Goal: Task Accomplishment & Management: Use online tool/utility

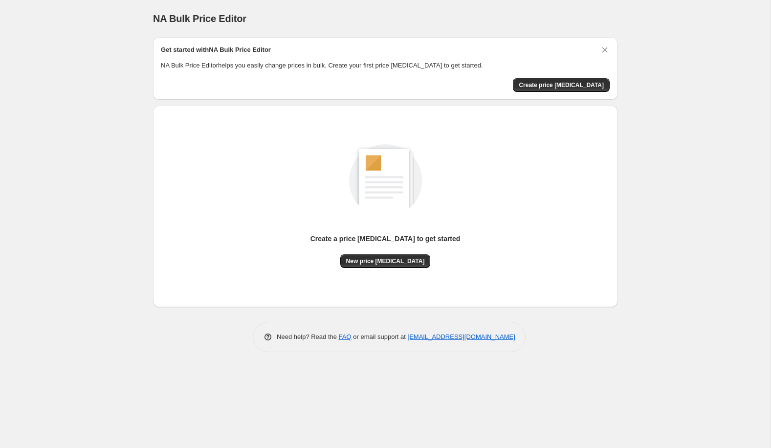
click at [125, 262] on div "NA Bulk Price Editor. This page is ready NA Bulk Price Editor Get started with …" at bounding box center [385, 224] width 771 height 448
drag, startPoint x: 556, startPoint y: 88, endPoint x: 548, endPoint y: 99, distance: 13.8
click at [547, 100] on div "Get started with NA Bulk Price Editor NA Bulk Price Editor helps you easily cha…" at bounding box center [385, 194] width 465 height 315
click at [552, 89] on button "Create price [MEDICAL_DATA]" at bounding box center [561, 85] width 97 height 14
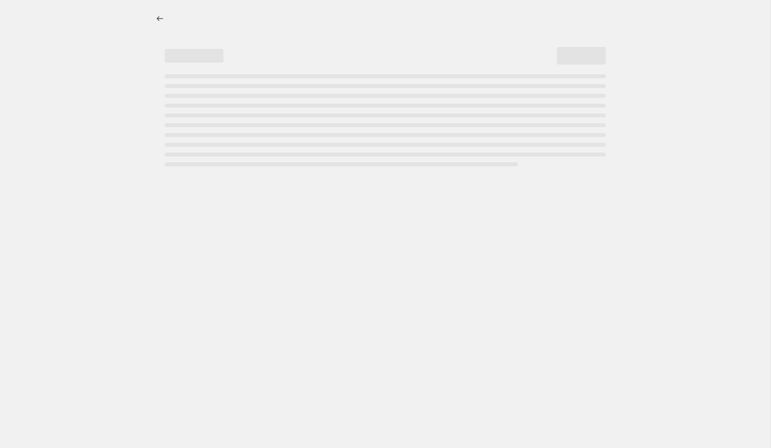
select select "percentage"
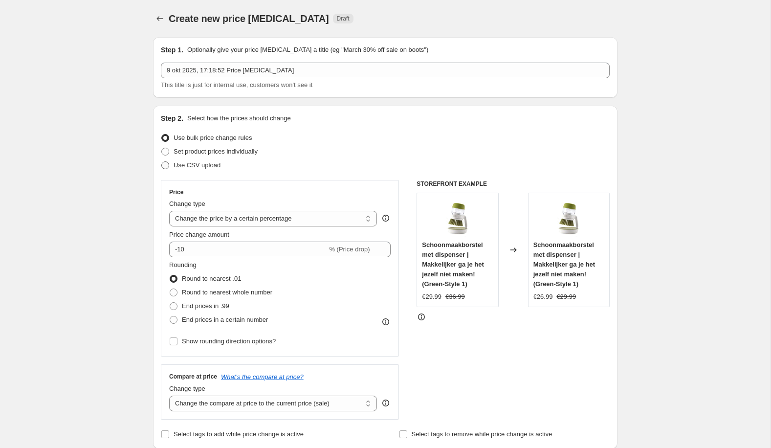
click at [214, 167] on span "Use CSV upload" at bounding box center [197, 164] width 47 height 7
click at [162, 162] on input "Use CSV upload" at bounding box center [161, 161] width 0 height 0
radio input "true"
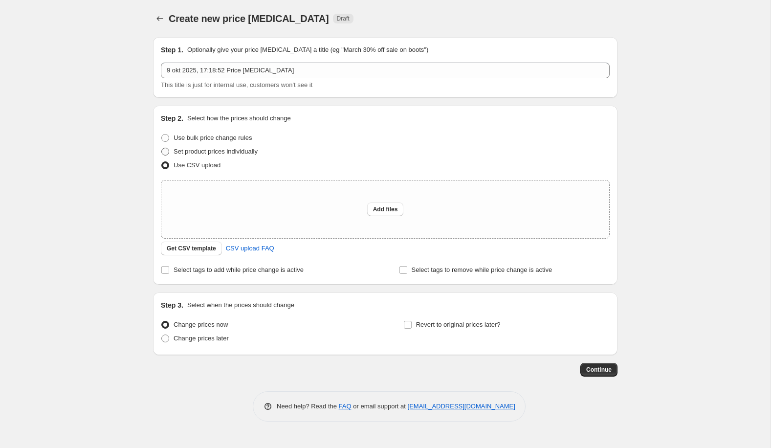
click at [222, 156] on label "Set product prices individually" at bounding box center [209, 152] width 97 height 14
click at [162, 148] on input "Set product prices individually" at bounding box center [161, 148] width 0 height 0
radio input "true"
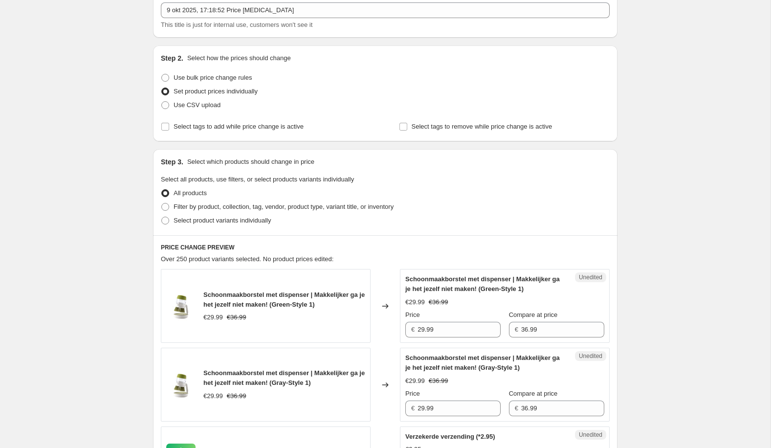
scroll to position [62, 0]
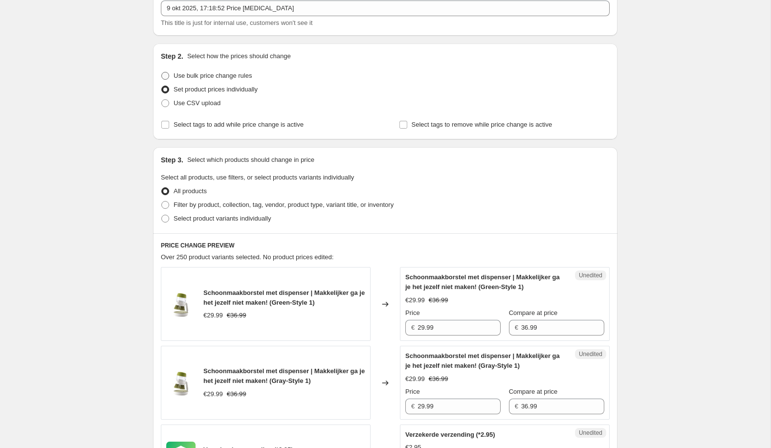
click at [222, 76] on span "Use bulk price change rules" at bounding box center [213, 75] width 78 height 7
click at [162, 72] on input "Use bulk price change rules" at bounding box center [161, 72] width 0 height 0
radio input "true"
select select "percentage"
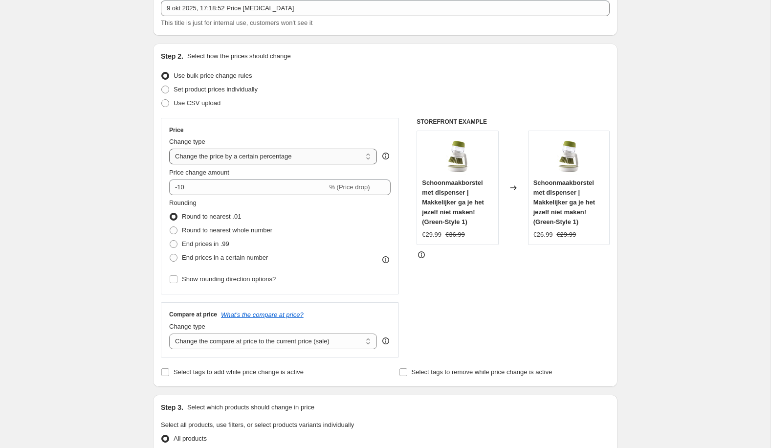
click at [310, 156] on select "Change the price to a certain amount Change the price by a certain amount Chang…" at bounding box center [273, 157] width 208 height 16
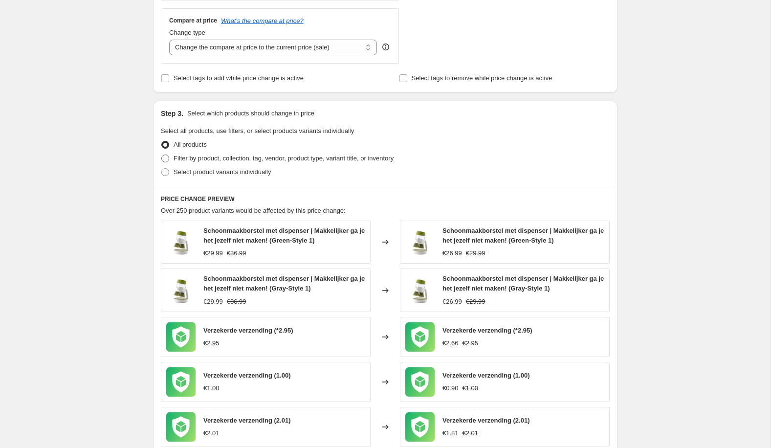
scroll to position [360, 0]
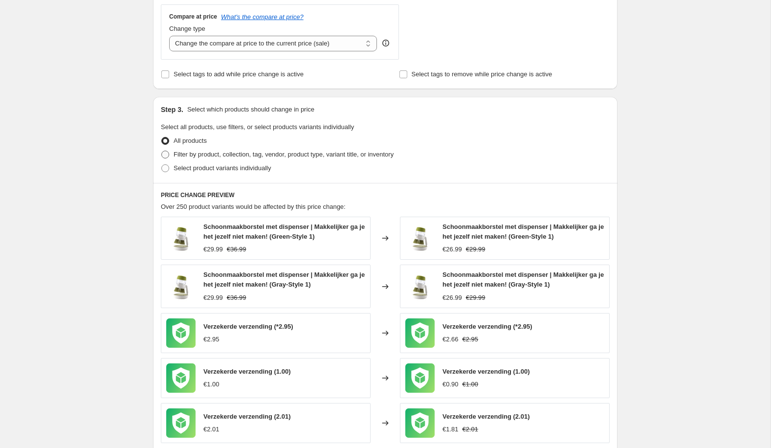
click at [202, 154] on span "Filter by product, collection, tag, vendor, product type, variant title, or inv…" at bounding box center [284, 154] width 220 height 7
click at [162, 151] on input "Filter by product, collection, tag, vendor, product type, variant title, or inv…" at bounding box center [161, 151] width 0 height 0
radio input "true"
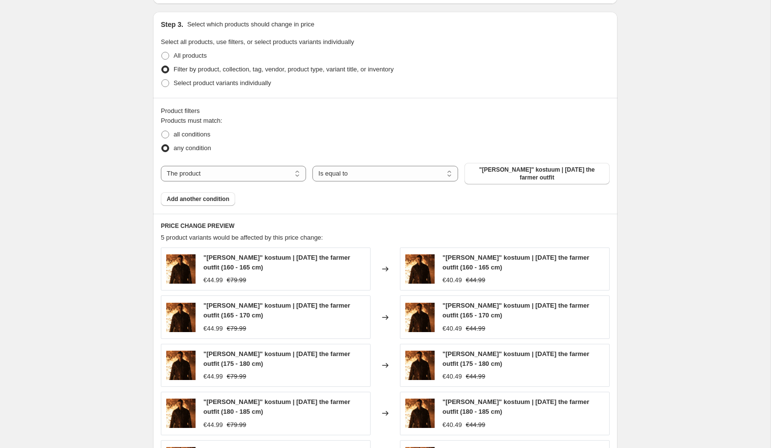
scroll to position [453, 0]
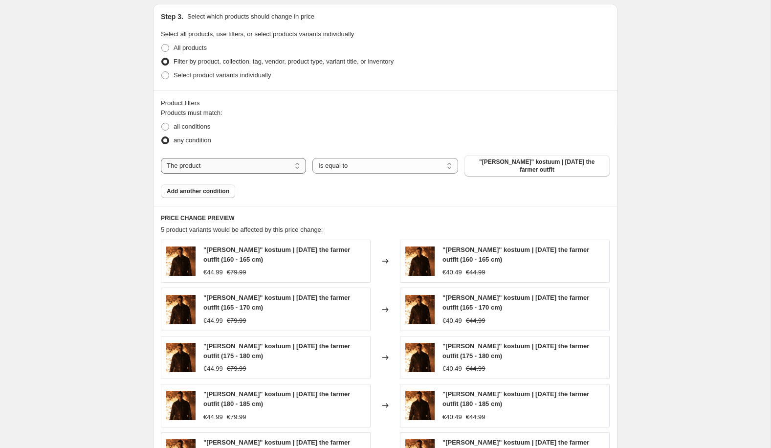
click at [254, 167] on select "The product The product's collection The product's tag The product's vendor The…" at bounding box center [233, 166] width 145 height 16
click at [301, 167] on select "The product The product's collection The product's tag The product's vendor The…" at bounding box center [233, 166] width 145 height 16
click at [205, 129] on span "all conditions" at bounding box center [192, 126] width 37 height 7
click at [162, 123] on input "all conditions" at bounding box center [161, 123] width 0 height 0
radio input "true"
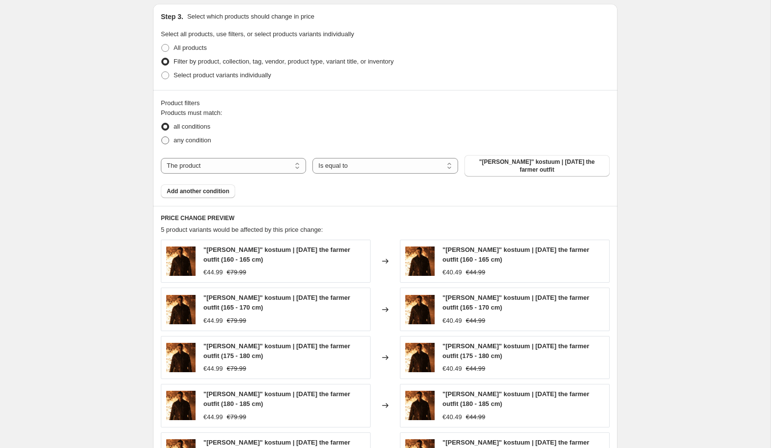
click at [201, 140] on span "any condition" at bounding box center [193, 139] width 38 height 7
click at [162, 137] on input "any condition" at bounding box center [161, 136] width 0 height 0
radio input "true"
click at [429, 164] on select "Is equal to Is not equal to" at bounding box center [384, 166] width 145 height 16
click at [288, 158] on select "The product The product's collection The product's tag The product's vendor The…" at bounding box center [233, 166] width 145 height 16
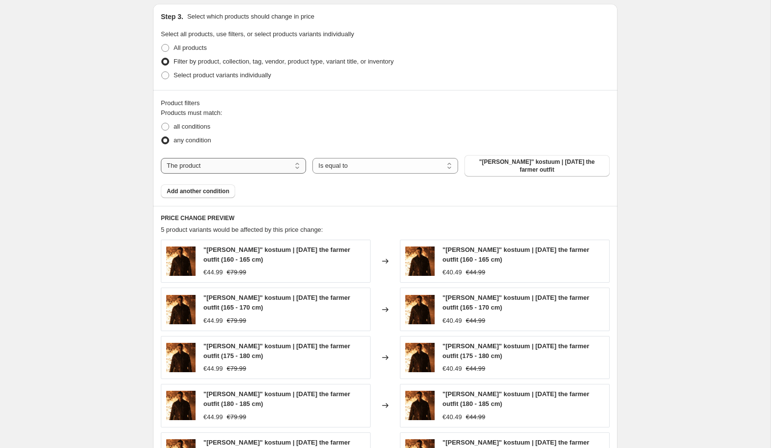
click at [268, 171] on select "The product The product's collection The product's tag The product's vendor The…" at bounding box center [233, 166] width 145 height 16
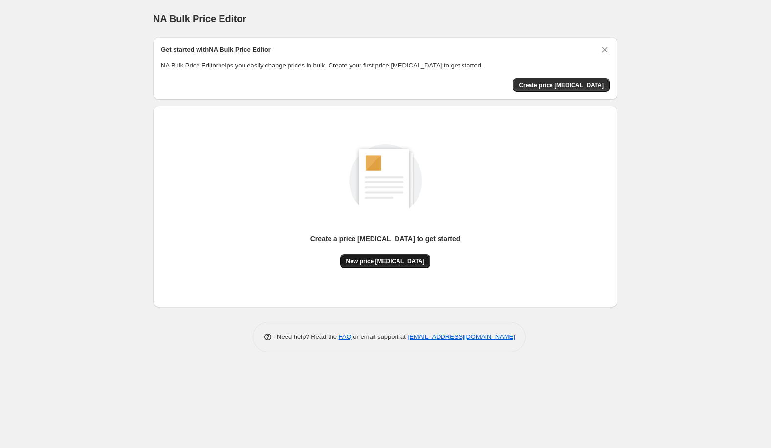
click at [408, 259] on span "New price [MEDICAL_DATA]" at bounding box center [385, 261] width 79 height 8
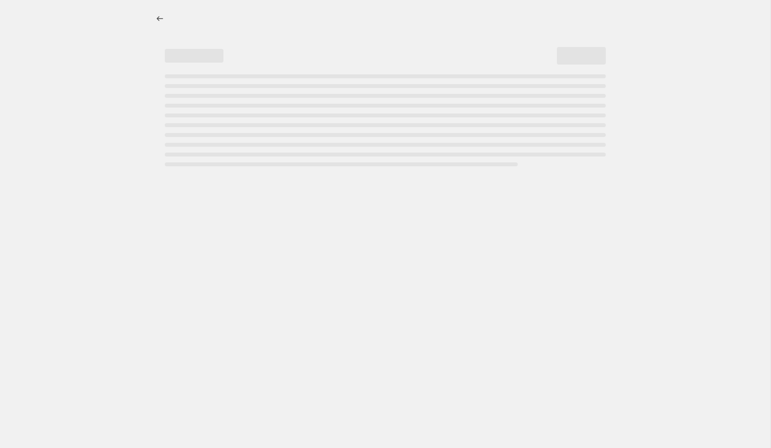
select select "percentage"
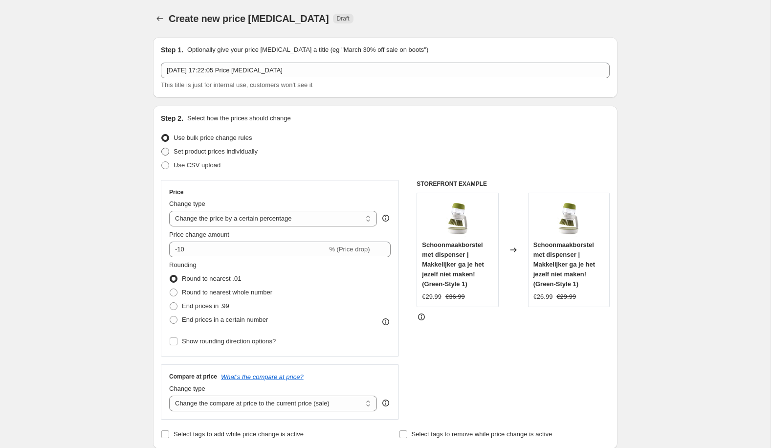
click at [241, 153] on span "Set product prices individually" at bounding box center [216, 151] width 84 height 7
click at [162, 148] on input "Set product prices individually" at bounding box center [161, 148] width 0 height 0
radio input "true"
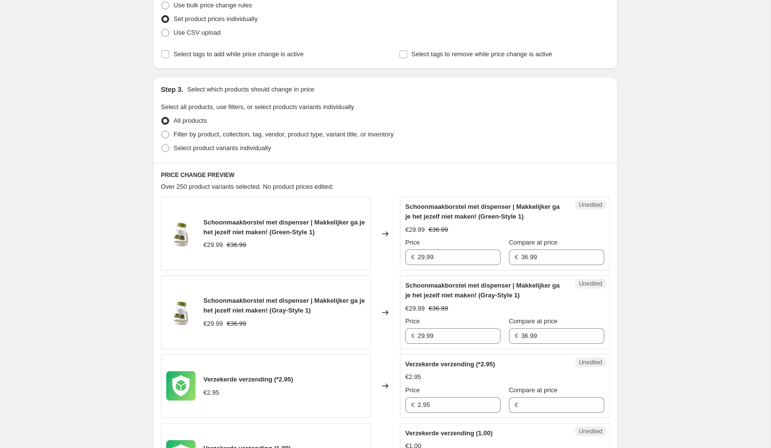
scroll to position [149, 0]
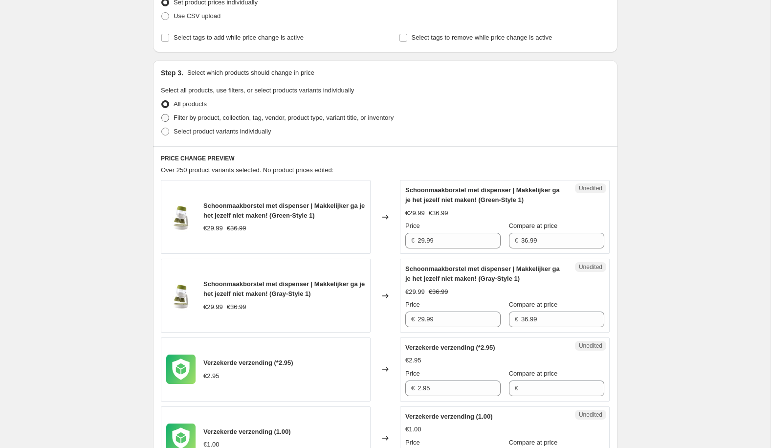
click at [227, 119] on span "Filter by product, collection, tag, vendor, product type, variant title, or inv…" at bounding box center [284, 117] width 220 height 7
click at [162, 114] on input "Filter by product, collection, tag, vendor, product type, variant title, or inv…" at bounding box center [161, 114] width 0 height 0
radio input "true"
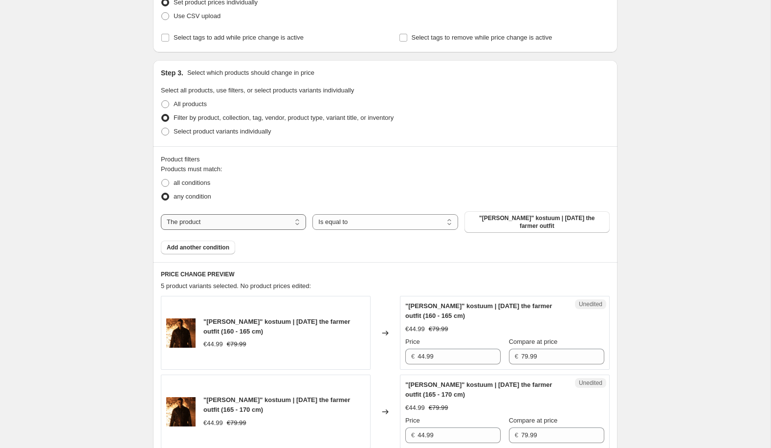
click at [266, 219] on select "The product The product's collection The product's tag The product's vendor The…" at bounding box center [233, 222] width 145 height 16
select select "collection"
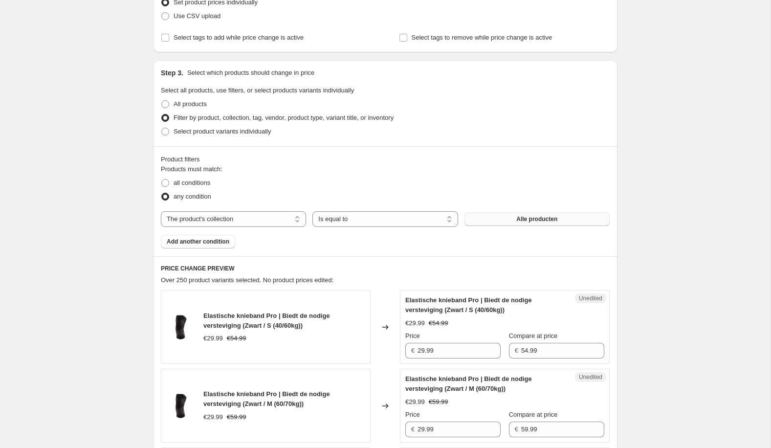
click at [499, 221] on button "Alle producten" at bounding box center [537, 219] width 145 height 14
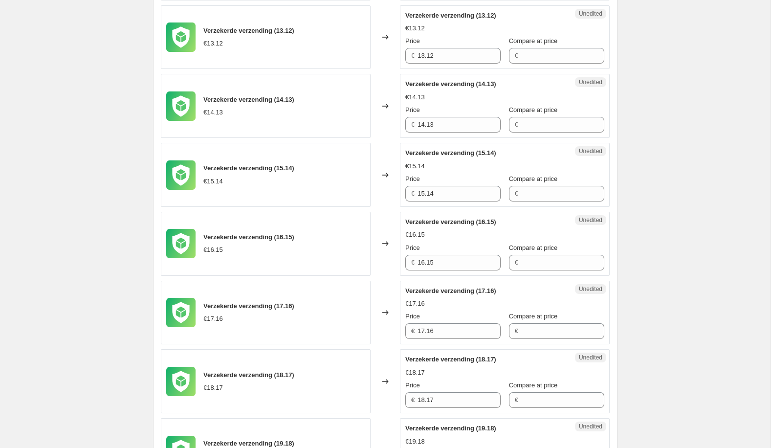
scroll to position [1546, 0]
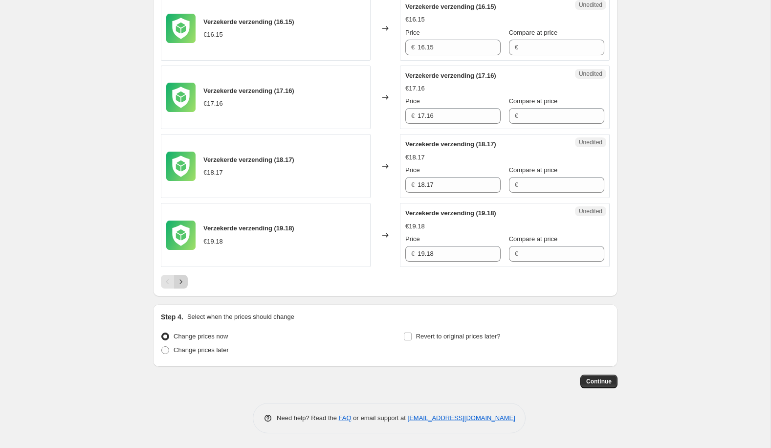
click at [186, 283] on button "Next" at bounding box center [181, 282] width 14 height 14
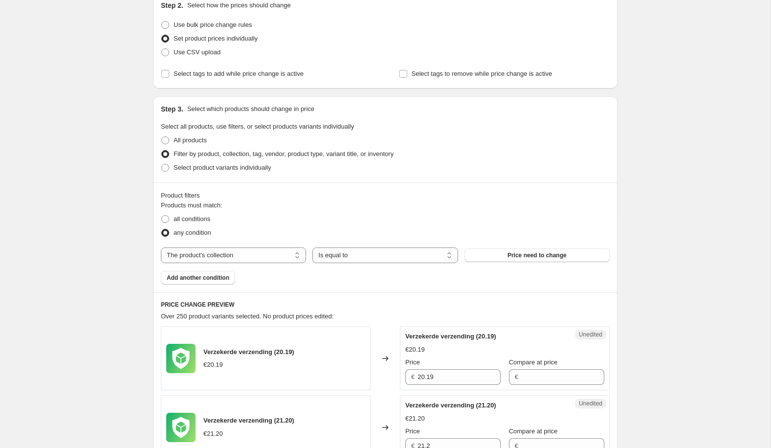
scroll to position [121, 0]
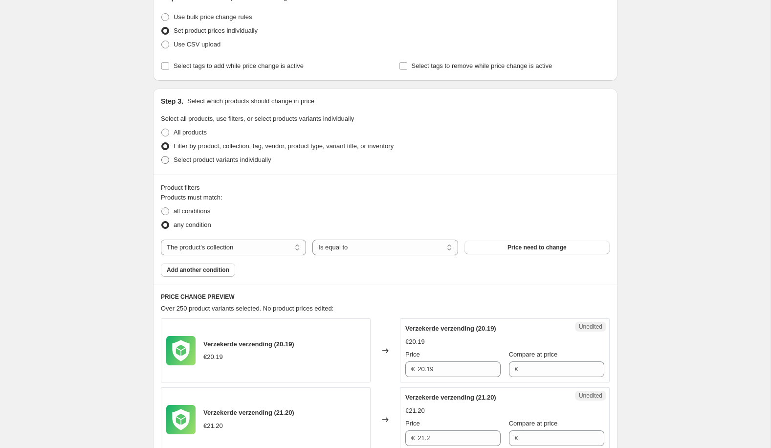
click at [200, 161] on span "Select product variants individually" at bounding box center [222, 159] width 97 height 7
click at [162, 156] on input "Select product variants individually" at bounding box center [161, 156] width 0 height 0
radio input "true"
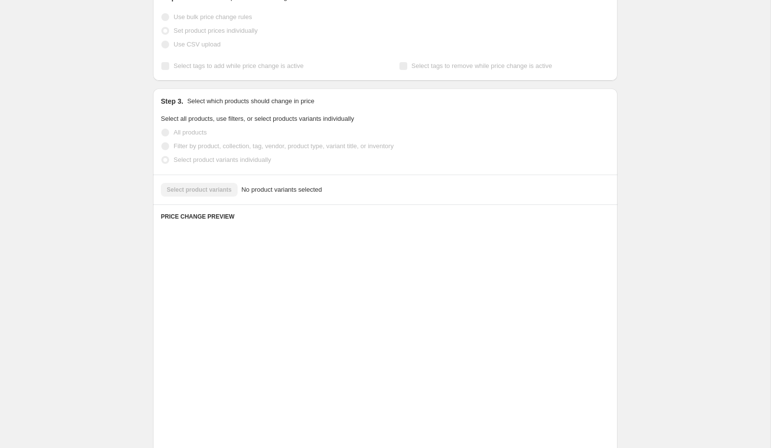
scroll to position [65, 0]
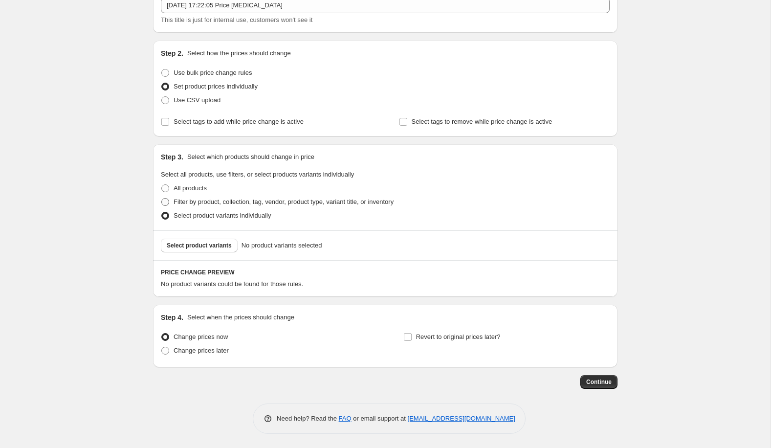
click at [227, 202] on span "Filter by product, collection, tag, vendor, product type, variant title, or inv…" at bounding box center [284, 201] width 220 height 7
click at [162, 199] on input "Filter by product, collection, tag, vendor, product type, variant title, or inv…" at bounding box center [161, 198] width 0 height 0
radio input "true"
select select "collection"
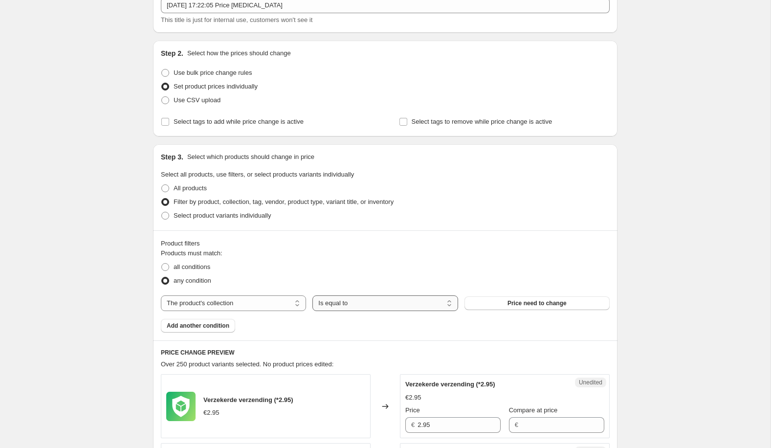
click at [330, 302] on select "Is equal to Is not equal to" at bounding box center [384, 303] width 145 height 16
click at [257, 301] on select "The product The product's collection The product's tag The product's vendor The…" at bounding box center [233, 303] width 145 height 16
click at [532, 309] on button "Price need to change" at bounding box center [537, 303] width 145 height 14
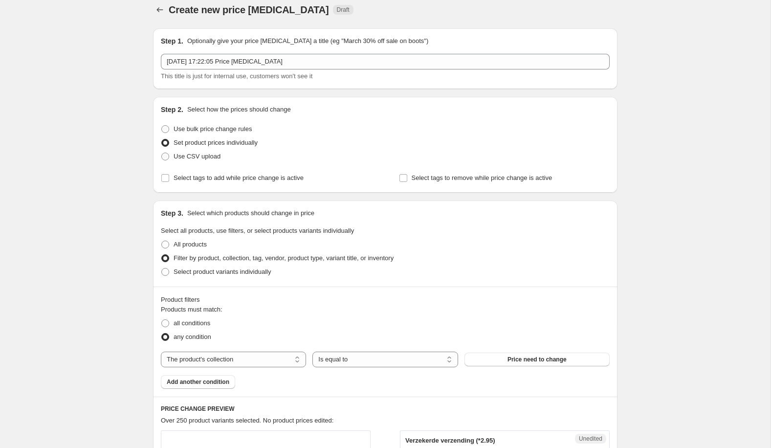
scroll to position [7, 0]
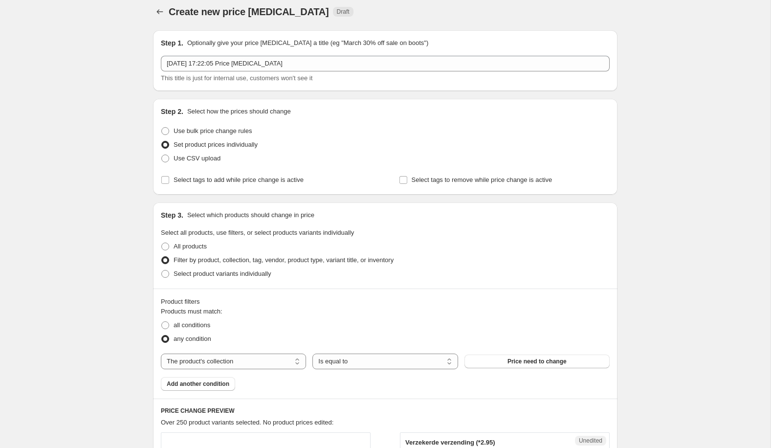
click at [219, 133] on span "Use bulk price change rules" at bounding box center [213, 130] width 78 height 7
click at [162, 128] on input "Use bulk price change rules" at bounding box center [161, 127] width 0 height 0
radio input "true"
select select "percentage"
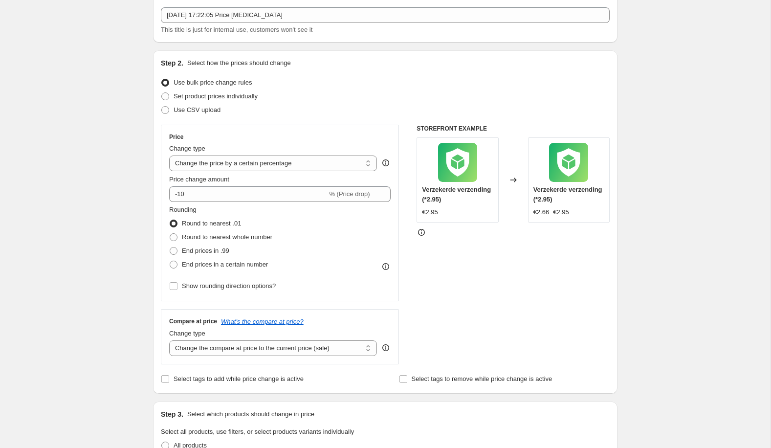
scroll to position [68, 0]
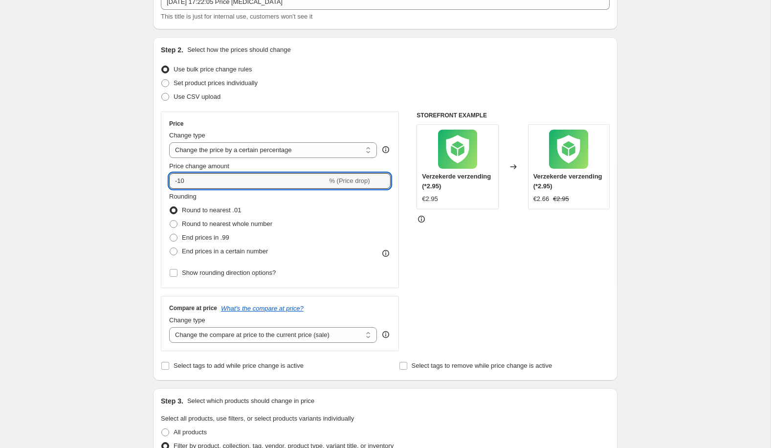
click at [248, 179] on input "-10" at bounding box center [248, 181] width 158 height 16
type input "-1"
type input "0"
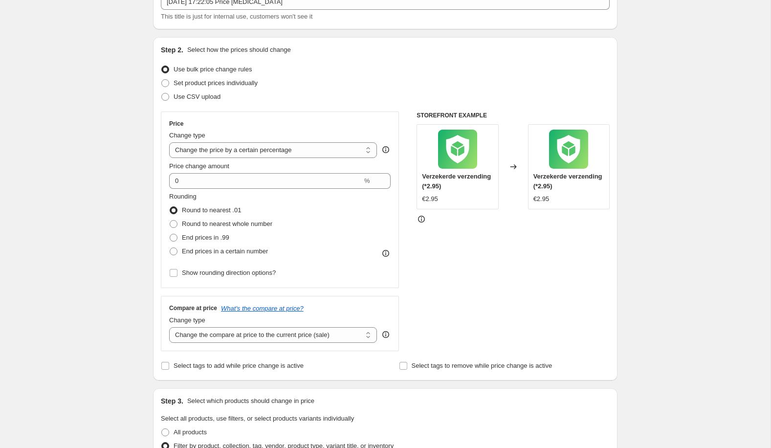
click at [174, 237] on span at bounding box center [174, 238] width 8 height 8
click at [170, 234] on input "End prices in .99" at bounding box center [170, 234] width 0 height 0
radio input "true"
click at [169, 222] on div "Price Change type Change the price to a certain amount Change the price by a ce…" at bounding box center [280, 199] width 238 height 177
click at [251, 342] on select "Change the compare at price to the current price (sale) Change the compare at p…" at bounding box center [273, 335] width 208 height 16
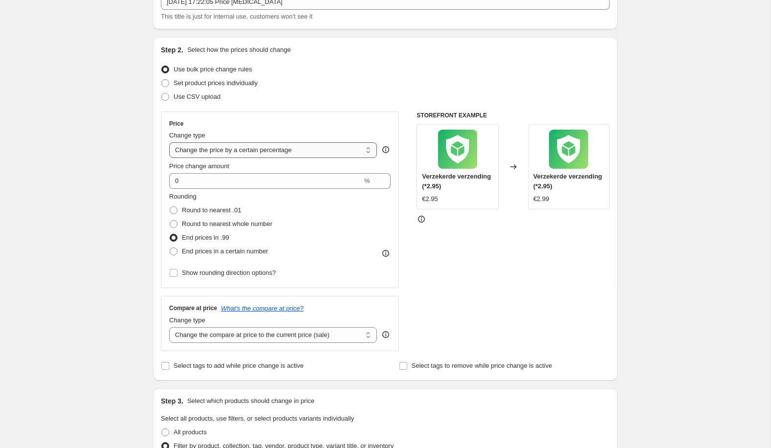
click at [279, 154] on select "Change the price to a certain amount Change the price by a certain amount Chang…" at bounding box center [273, 150] width 208 height 16
click at [233, 180] on input "0" at bounding box center [265, 181] width 193 height 16
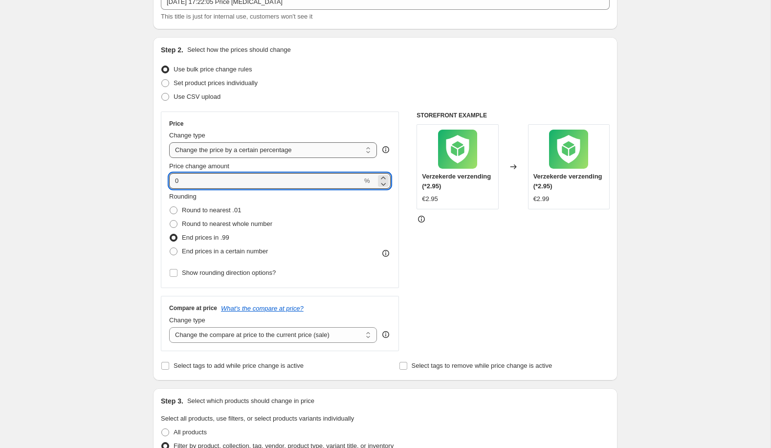
click at [249, 150] on select "Change the price to a certain amount Change the price by a certain amount Chang…" at bounding box center [273, 150] width 208 height 16
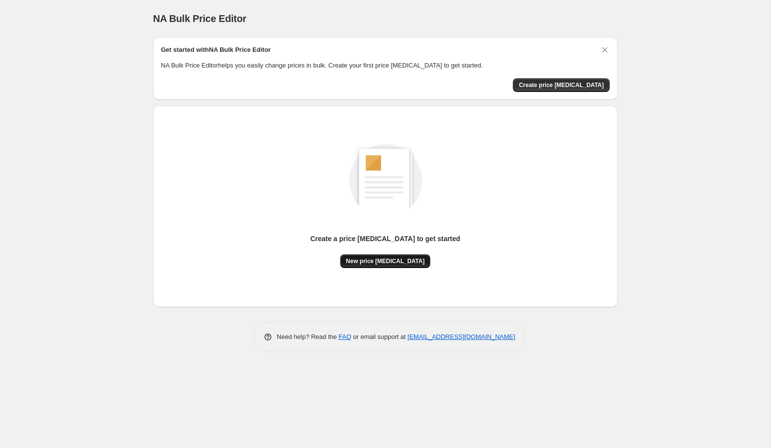
click at [382, 260] on span "New price [MEDICAL_DATA]" at bounding box center [385, 261] width 79 height 8
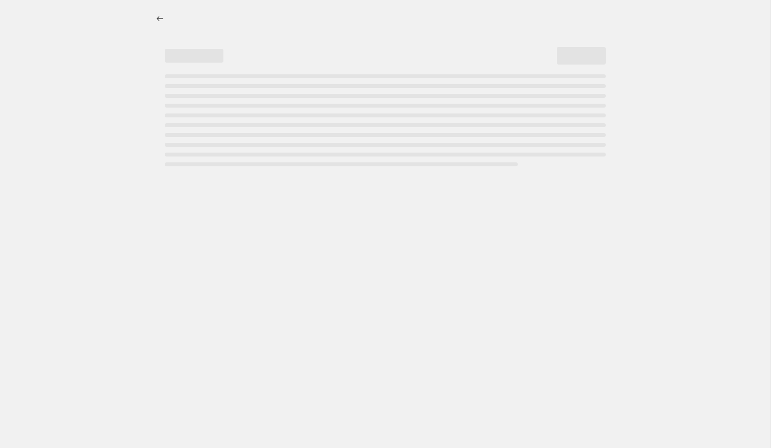
select select "percentage"
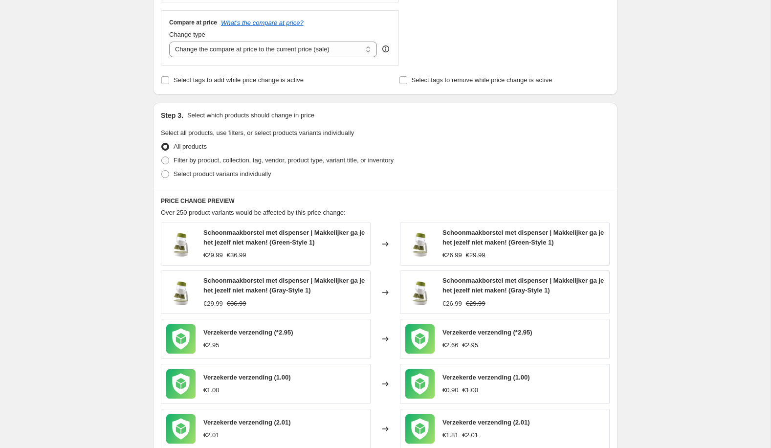
scroll to position [421, 0]
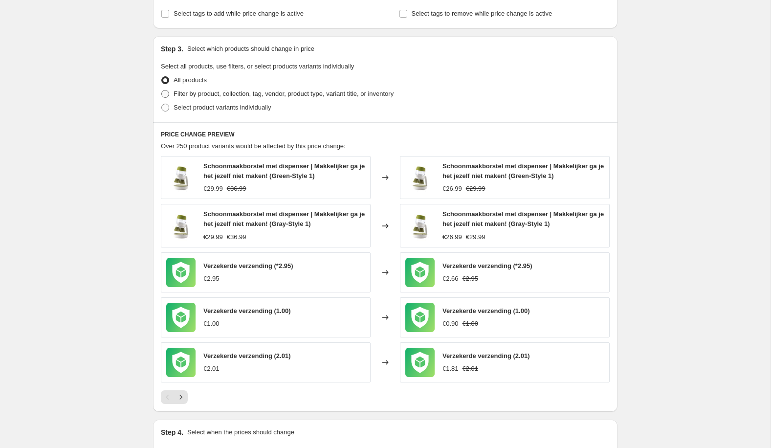
click at [238, 91] on span "Filter by product, collection, tag, vendor, product type, variant title, or inv…" at bounding box center [284, 93] width 220 height 7
click at [162, 90] on input "Filter by product, collection, tag, vendor, product type, variant title, or inv…" at bounding box center [161, 90] width 0 height 0
radio input "true"
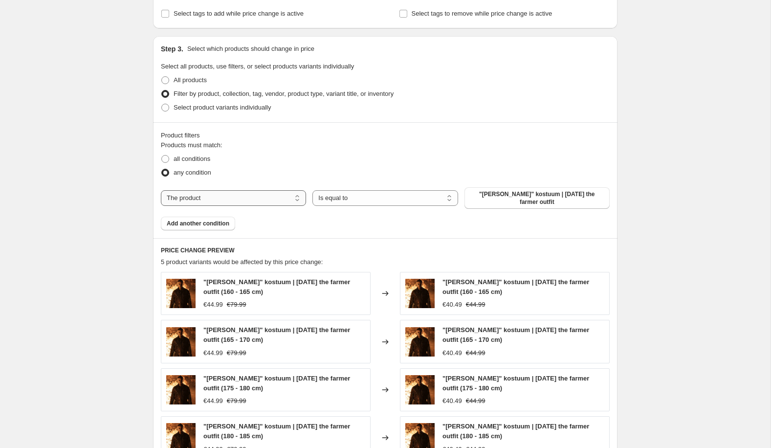
click at [211, 197] on select "The product The product's collection The product's tag The product's vendor The…" at bounding box center [233, 198] width 145 height 16
select select "collection"
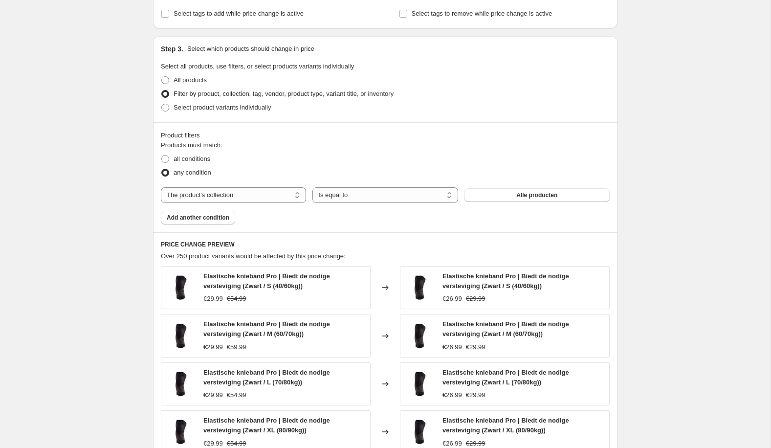
click at [358, 170] on div "any condition" at bounding box center [385, 173] width 449 height 14
